Goal: Obtain resource: Download file/media

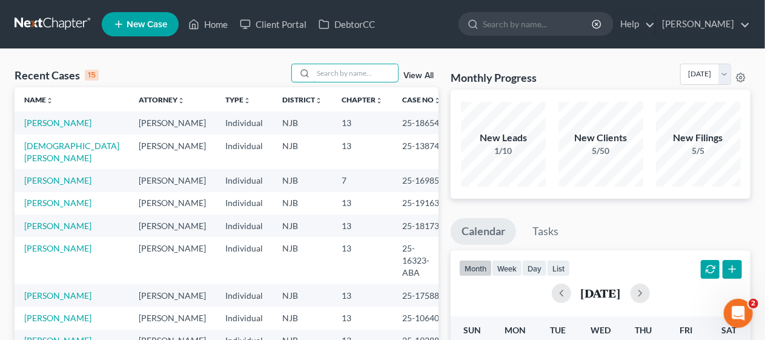
click at [328, 68] on input "search" at bounding box center [355, 73] width 85 height 18
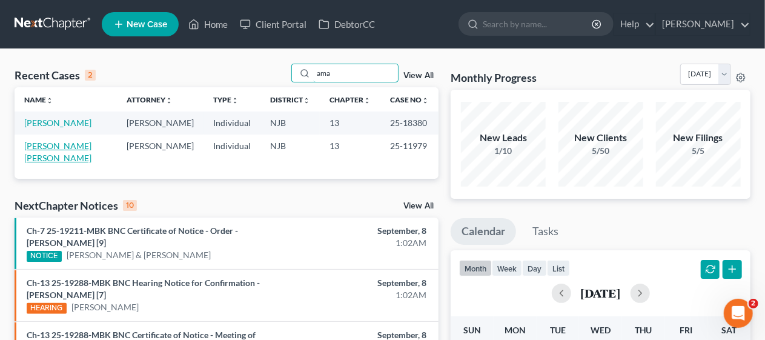
type input "ama"
click at [64, 154] on link "[PERSON_NAME] [PERSON_NAME]" at bounding box center [57, 151] width 67 height 22
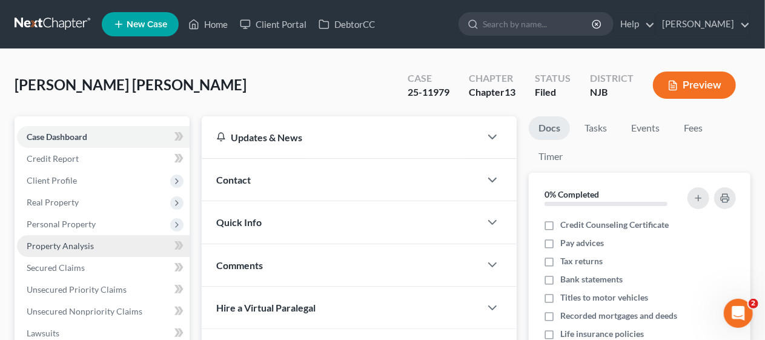
scroll to position [346, 0]
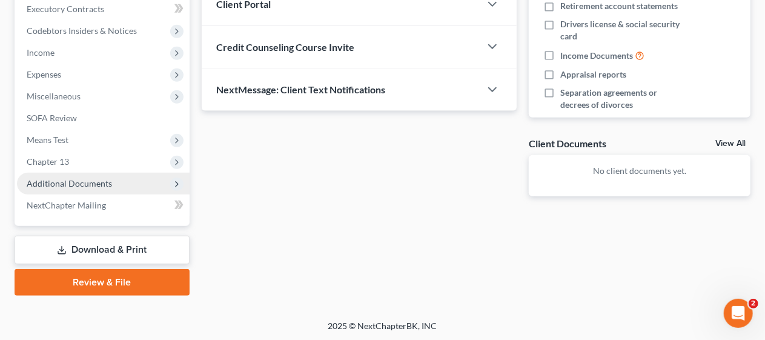
click at [120, 183] on span "Additional Documents" at bounding box center [103, 184] width 173 height 22
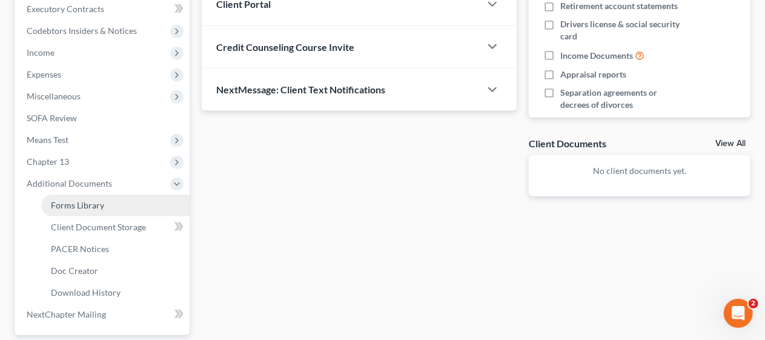
click at [121, 206] on link "Forms Library" at bounding box center [115, 205] width 148 height 22
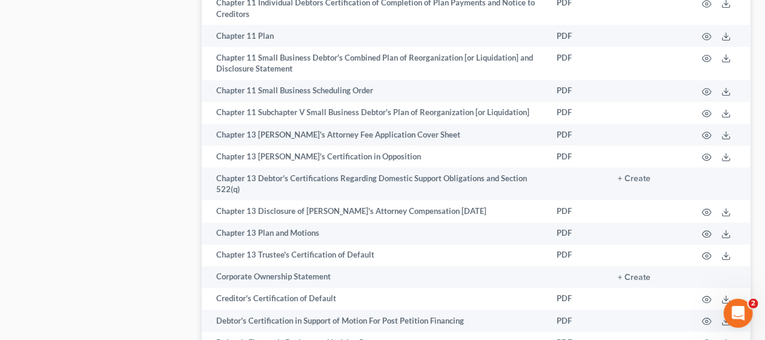
scroll to position [1332, 0]
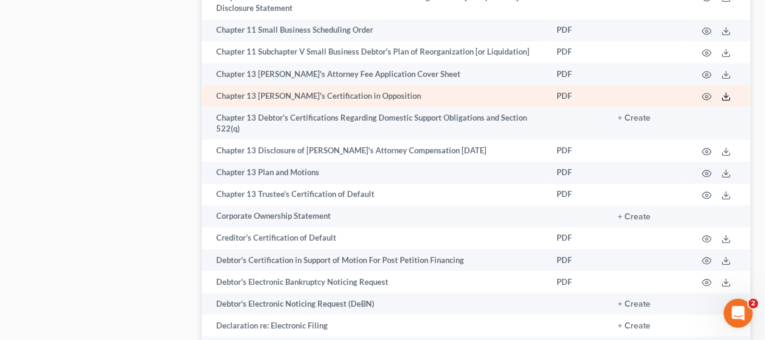
click at [725, 94] on icon at bounding box center [726, 96] width 10 height 10
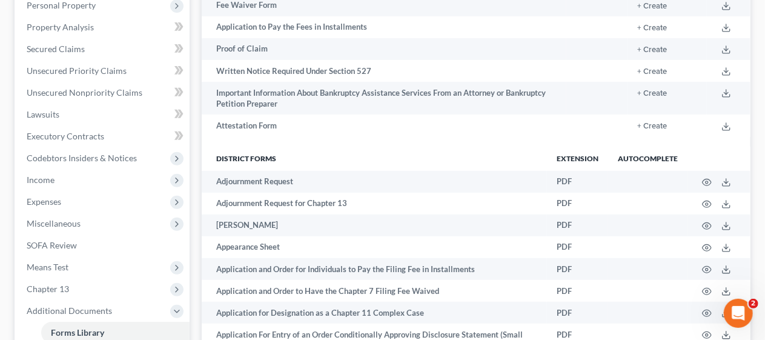
scroll to position [0, 0]
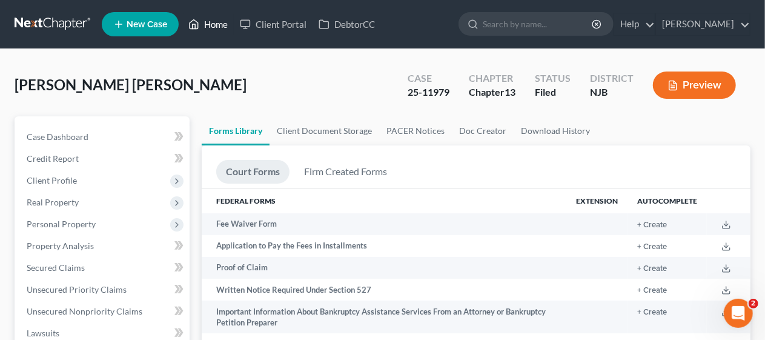
click at [217, 25] on link "Home" at bounding box center [207, 24] width 51 height 22
